Goal: Task Accomplishment & Management: Manage account settings

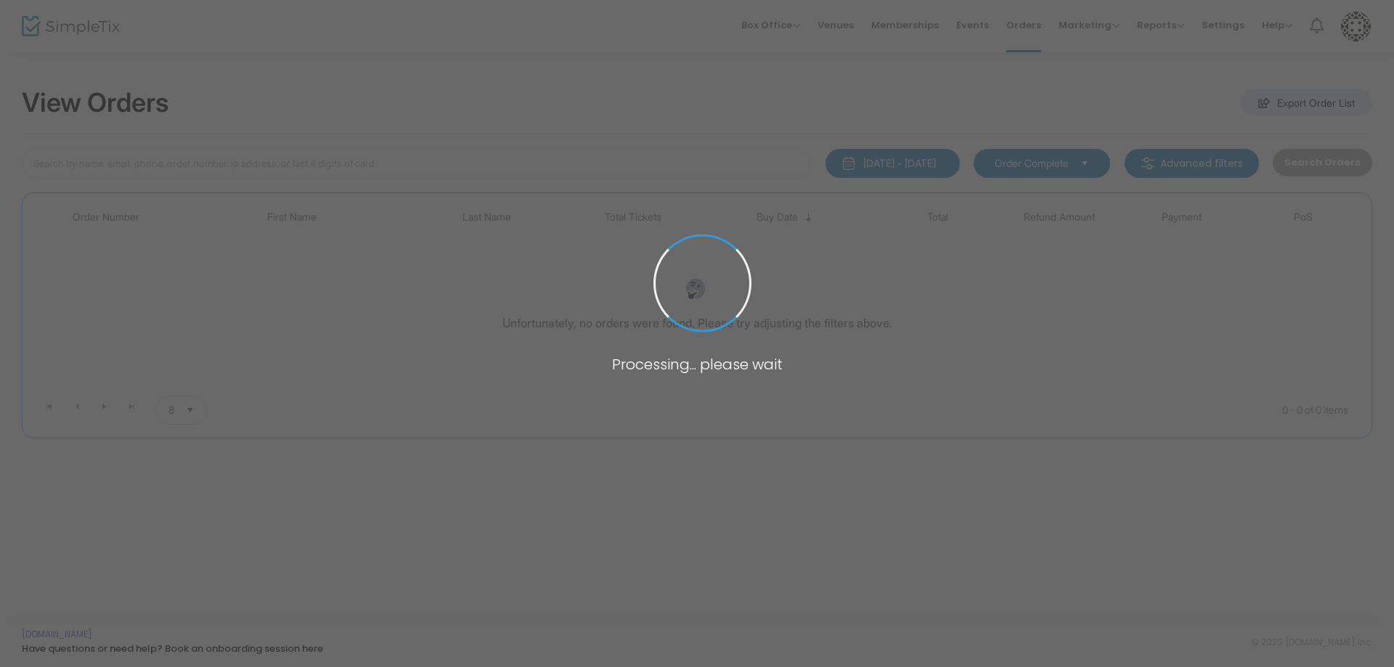
type input "[PERSON_NAME]"
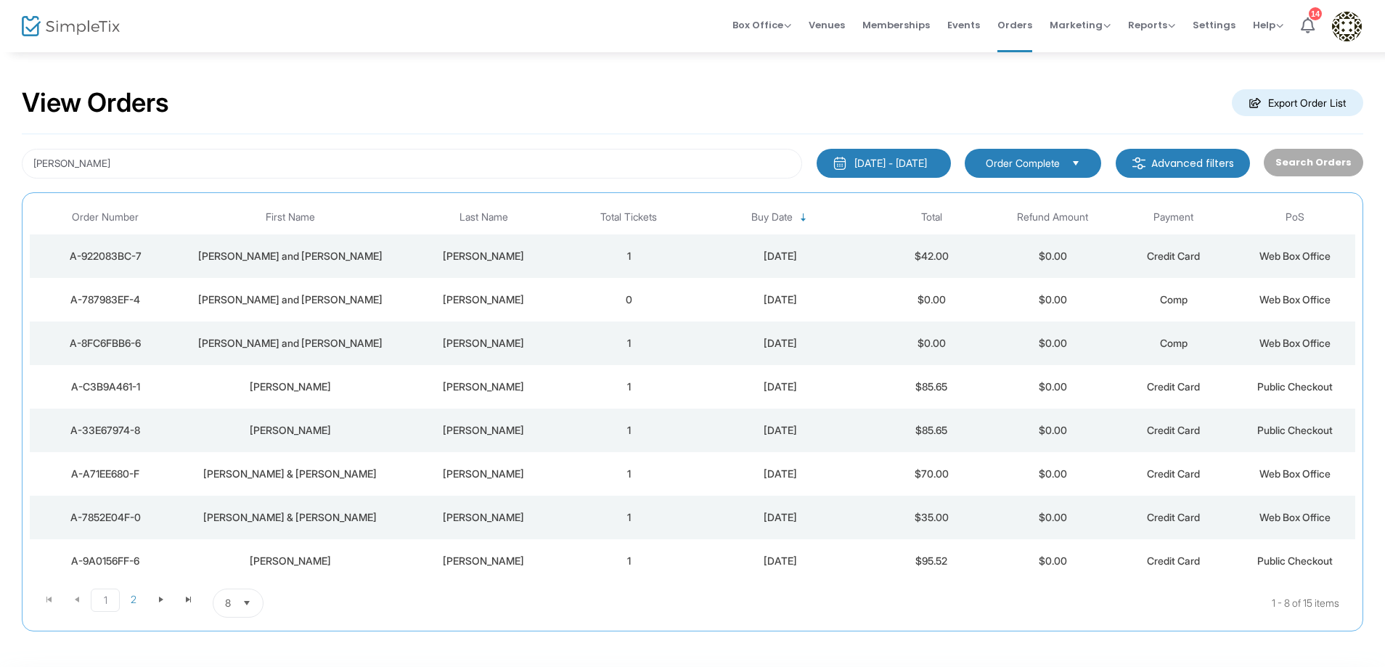
click at [488, 249] on div "[PERSON_NAME]" at bounding box center [484, 256] width 162 height 15
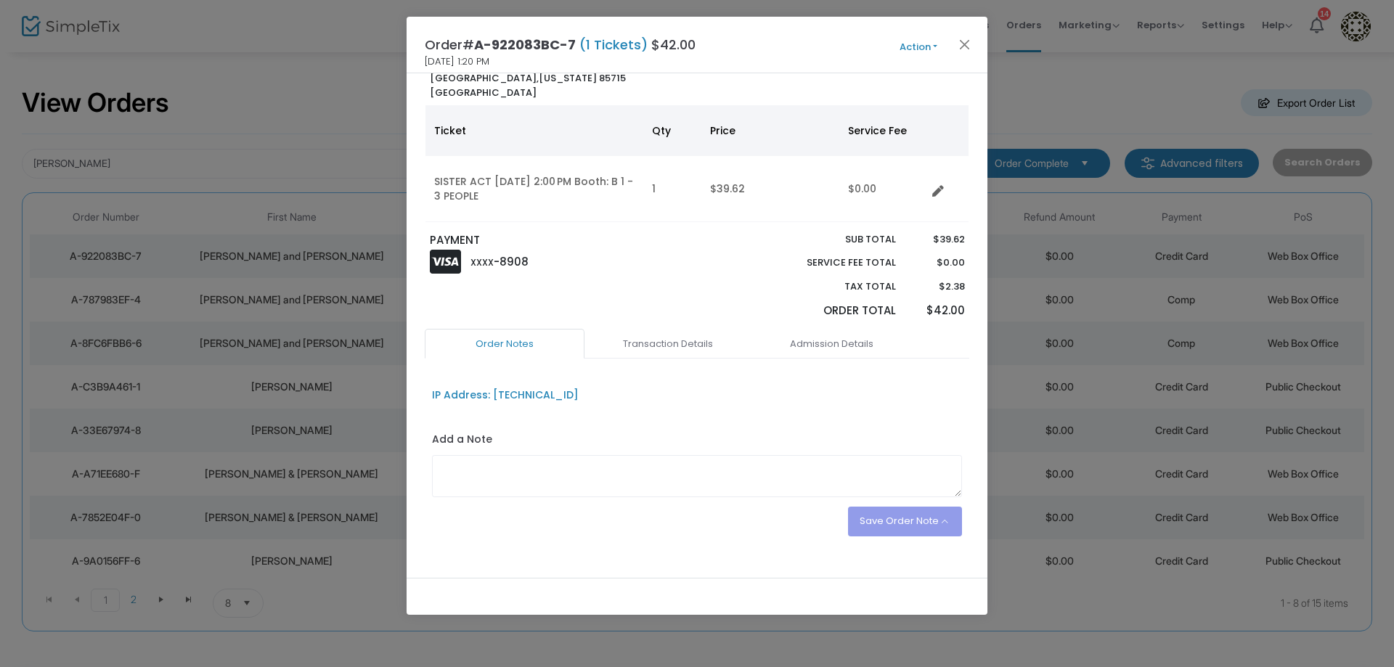
scroll to position [94, 0]
click at [649, 469] on textarea at bounding box center [697, 475] width 531 height 42
paste textarea "Order# A-787983EF-4"
type textarea "From Order# A-787983EF-4 - Added 1 seat"
click at [862, 506] on button "Save Order Note" at bounding box center [905, 520] width 115 height 29
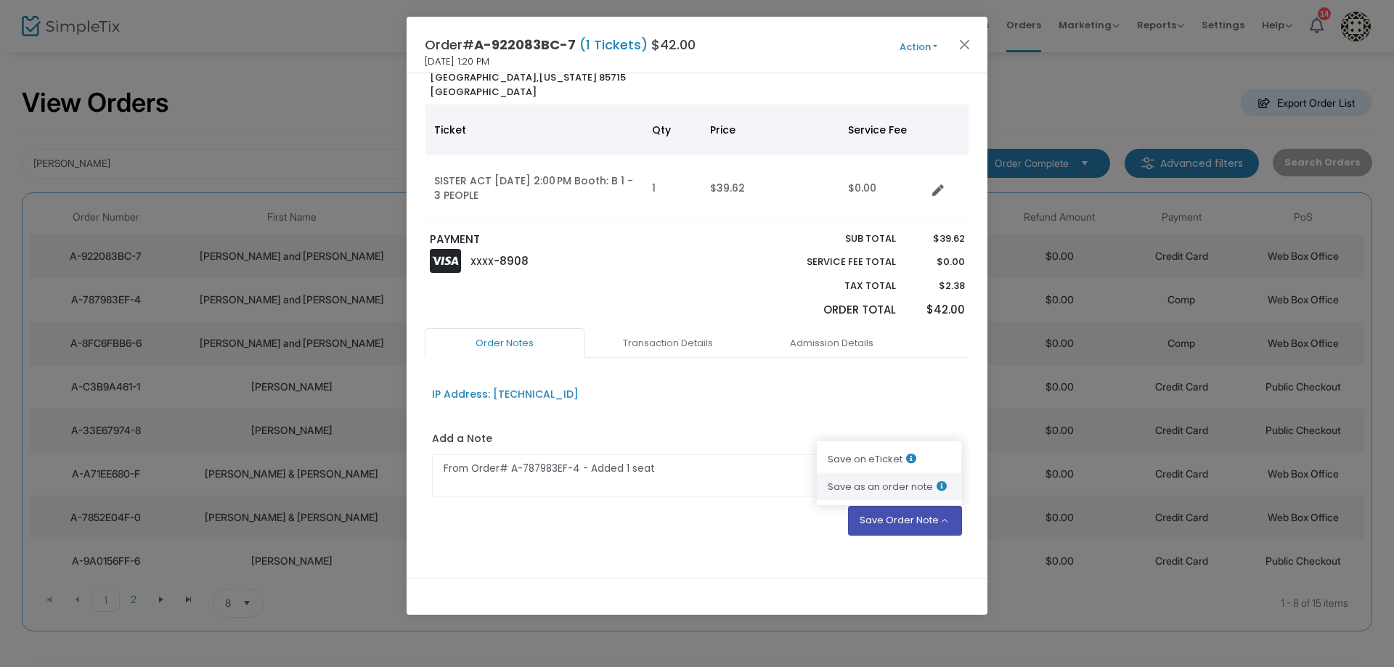
click at [870, 473] on li "Save as an order note" at bounding box center [889, 487] width 145 height 28
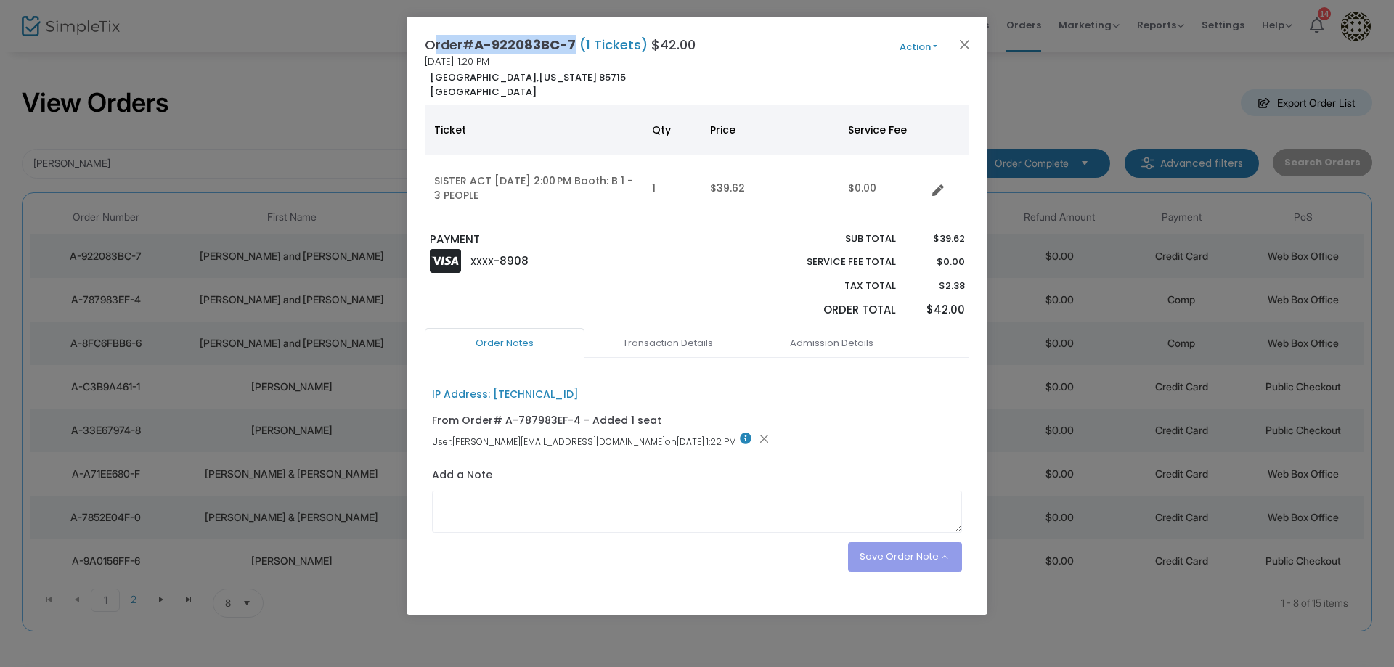
drag, startPoint x: 574, startPoint y: 46, endPoint x: 374, endPoint y: 44, distance: 200.4
click at [372, 44] on ngb-modal-window "Order# A-922083BC-7 (1 Tickets) $42.00 [DATE] 1:20 PM Action Mark Admitted Edit…" at bounding box center [697, 333] width 1394 height 667
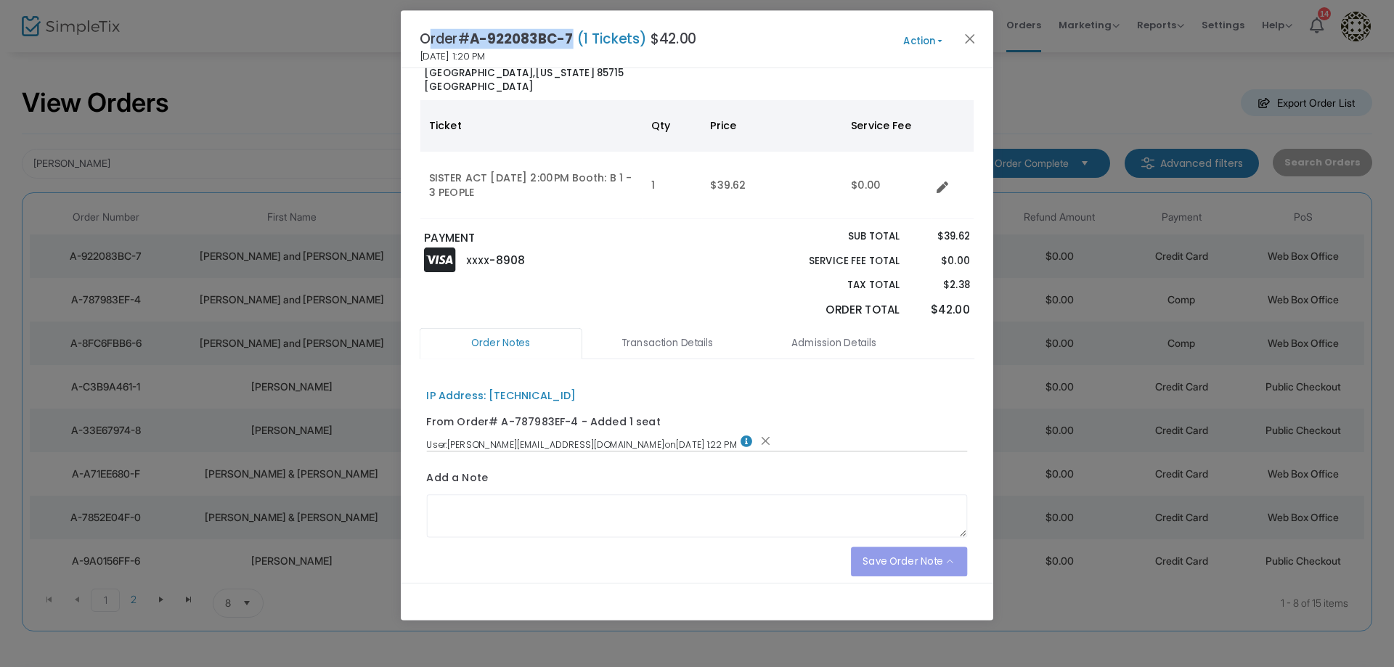
copy h4 "Order# A-922083BC-7"
